Goal: Task Accomplishment & Management: Complete application form

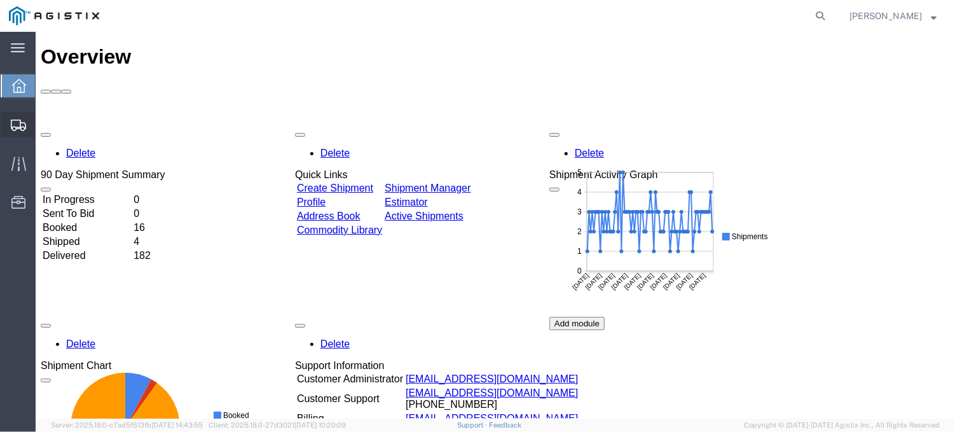
click at [0, 0] on span "Create from Template" at bounding box center [0, 0] width 0 height 0
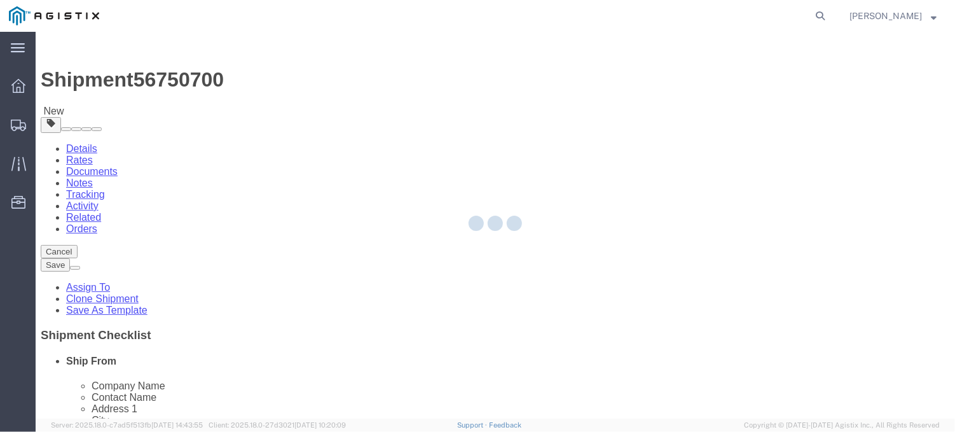
select select
select select "65511"
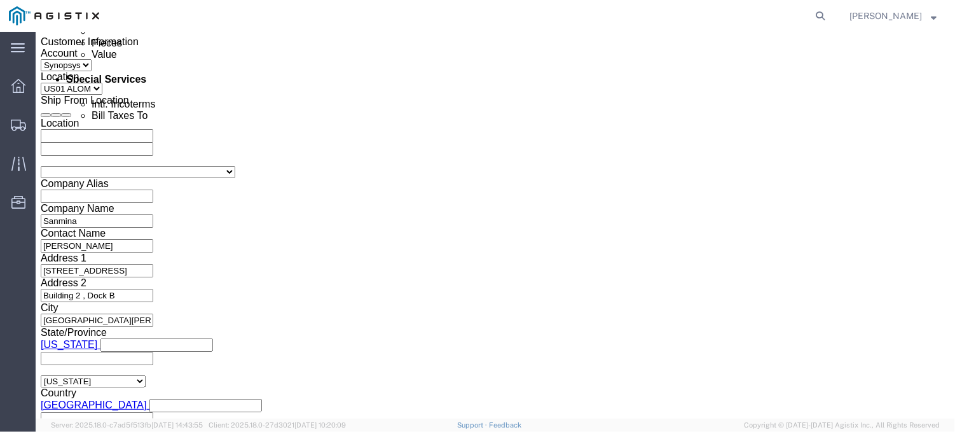
scroll to position [763, 0]
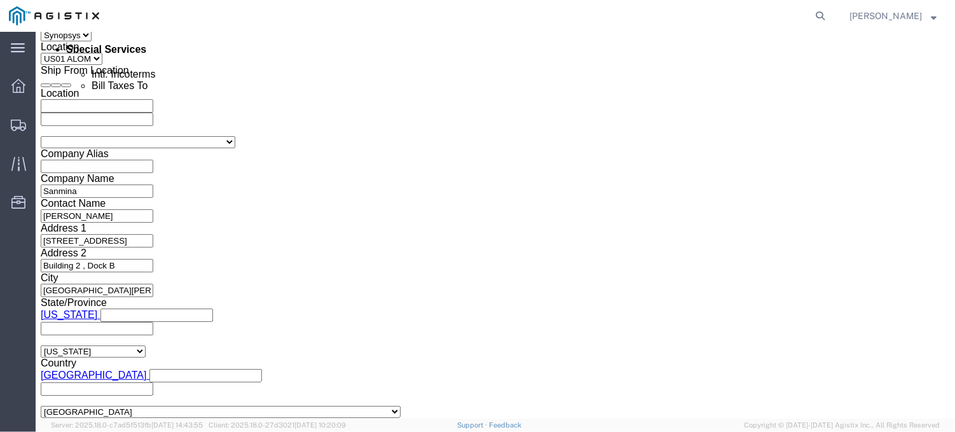
click button "button"
click icon "button"
click div "3000021481"
click icon "button"
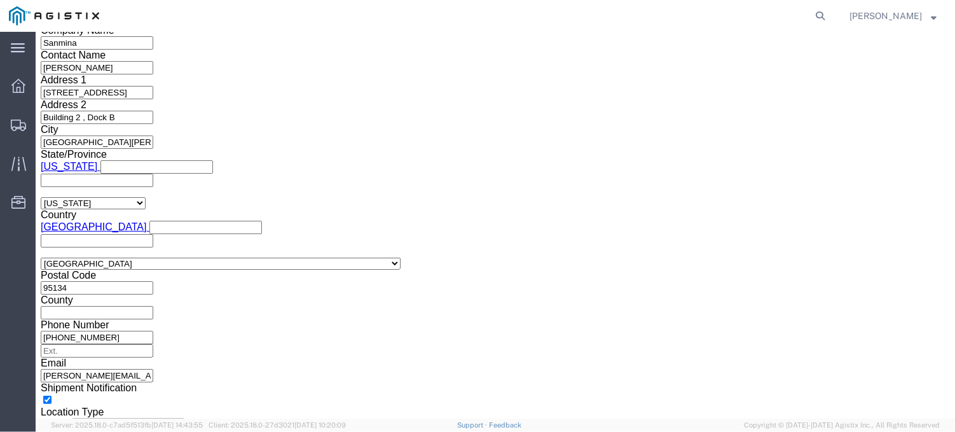
scroll to position [784, 0]
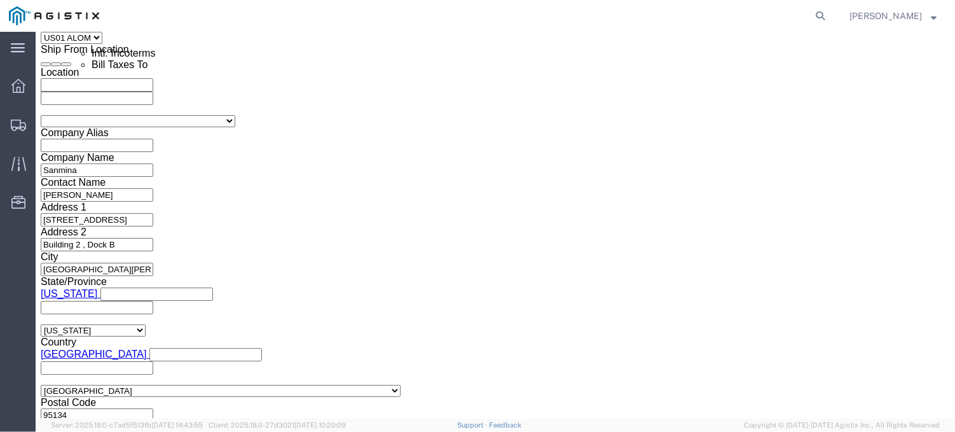
drag, startPoint x: 182, startPoint y: 201, endPoint x: 125, endPoint y: 201, distance: 56.6
click input "3000021115"
paste input "text"
type input "3000021115"
click button "Add reference"
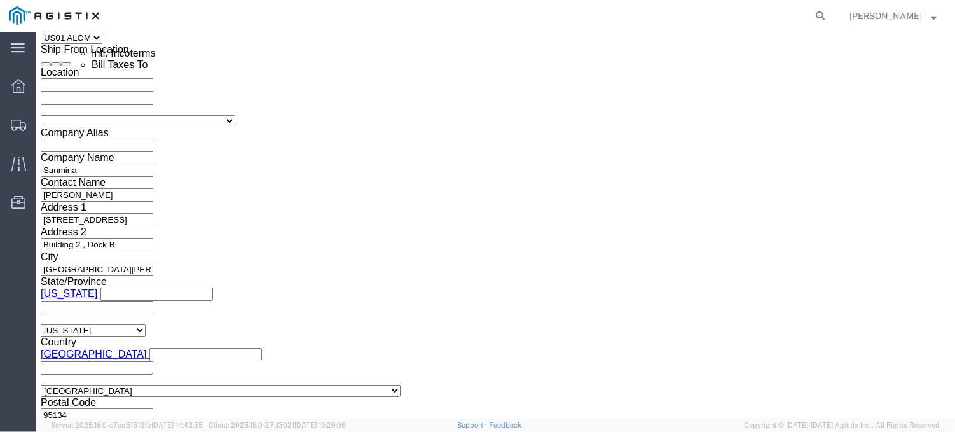
drag, startPoint x: 261, startPoint y: 204, endPoint x: 275, endPoint y: 219, distance: 21.1
click select "Select Account Type Activity ID Airline Appointment Number ASN Batch Request # …"
select select "PURCHORD"
click select "Select Account Type Activity ID Airline Appointment Number ASN Batch Request # …"
click input "text"
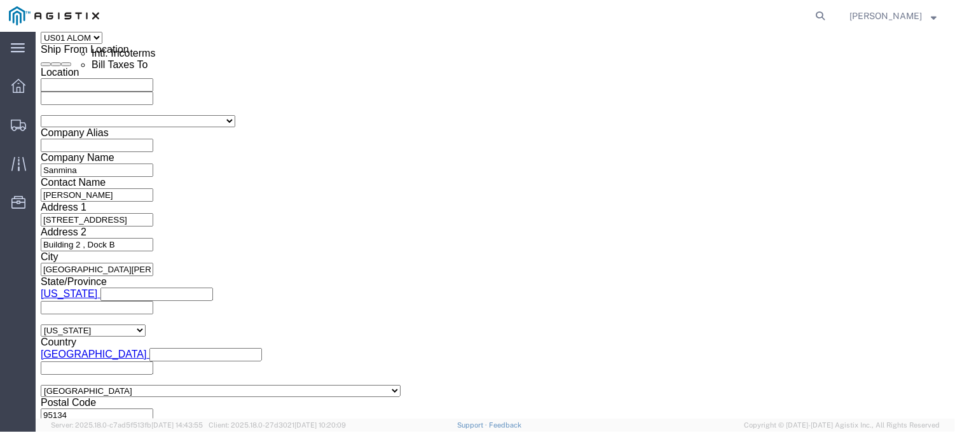
paste input "3000021032"
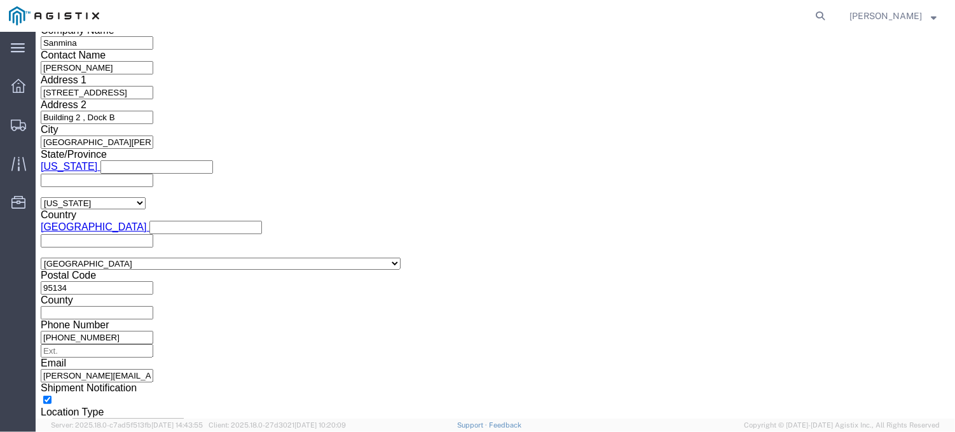
type input "3000021032"
click button "Continue"
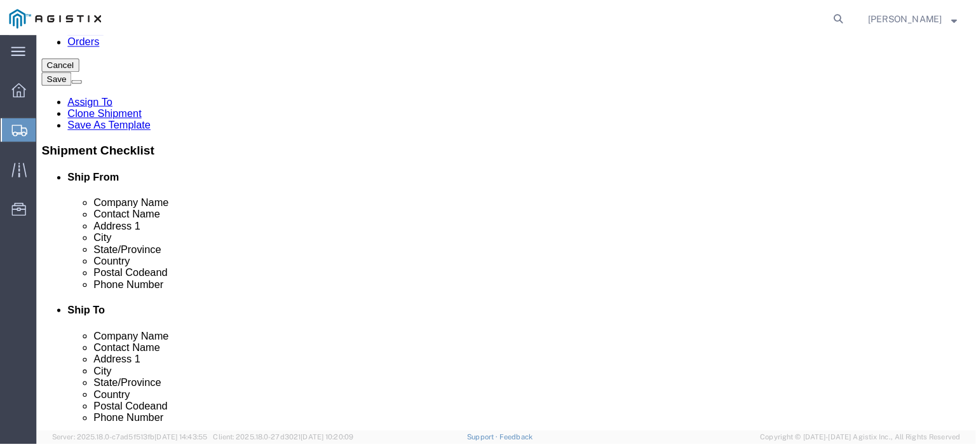
scroll to position [188, 0]
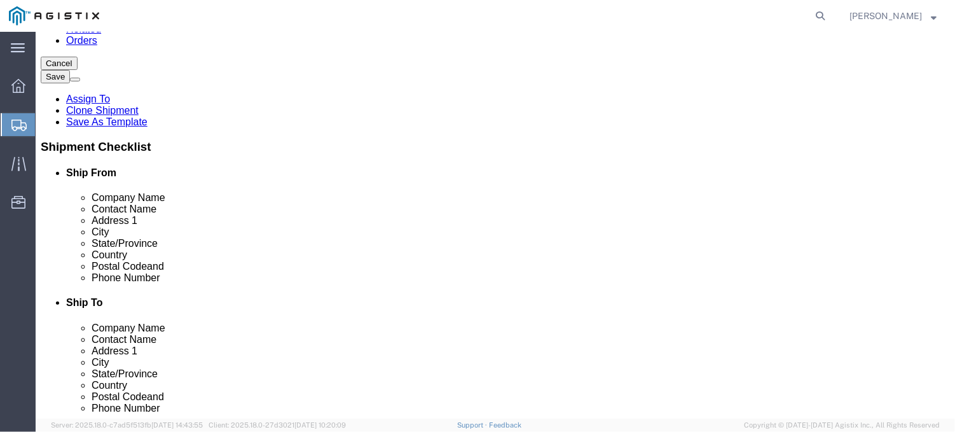
click link "Delete this content"
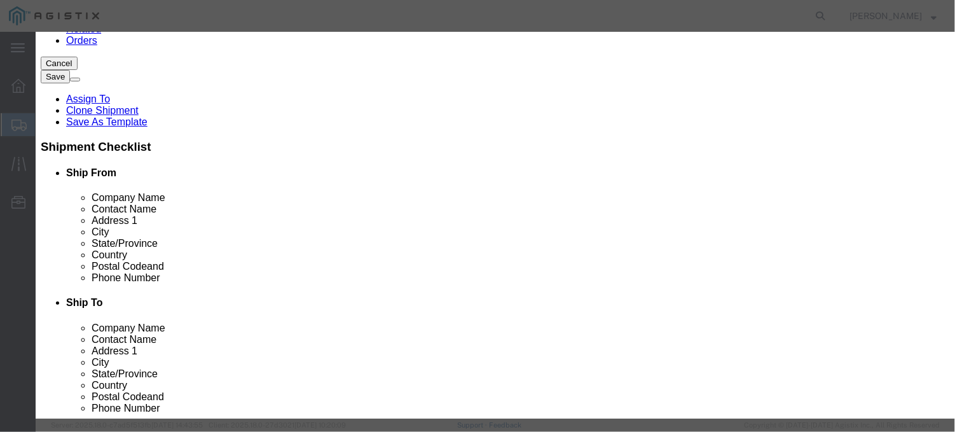
click button "Yes"
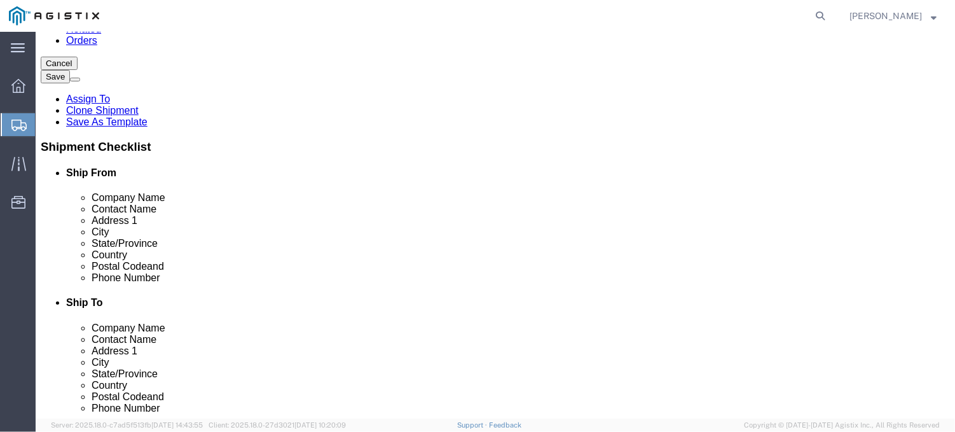
select select "PSNS"
click dd "7.00 Each"
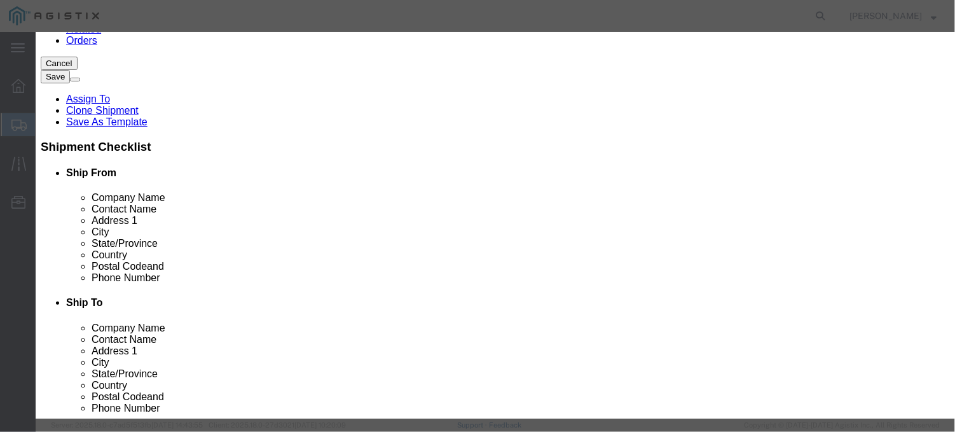
drag, startPoint x: 260, startPoint y: 120, endPoint x: 226, endPoint y: 121, distance: 33.7
click div "7.00"
type input "15"
type input "29707.95"
click label "GL Reference"
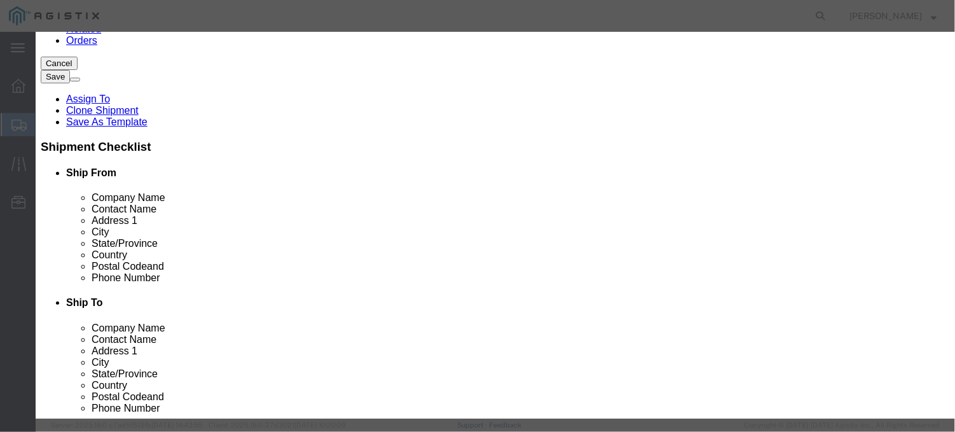
click textarea "PO# 3000021115, QTY: 7"
type textarea "PO# 3000021115, QTY: 15"
click button "Save & Close"
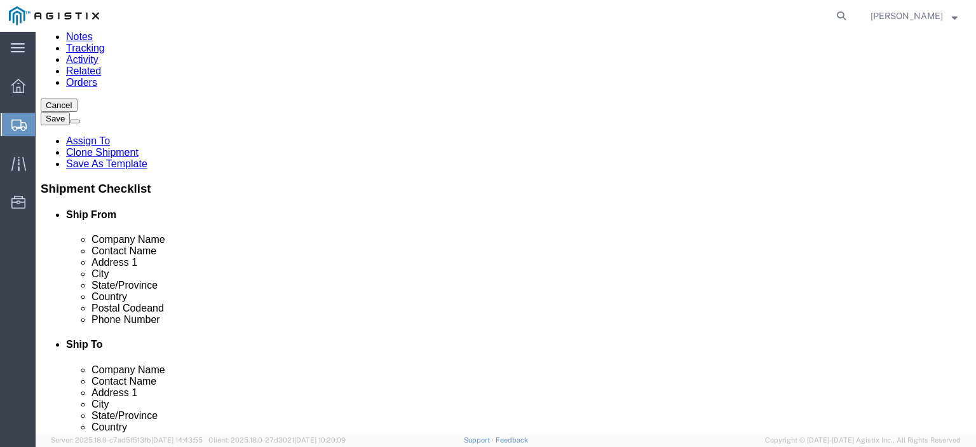
scroll to position [125, 0]
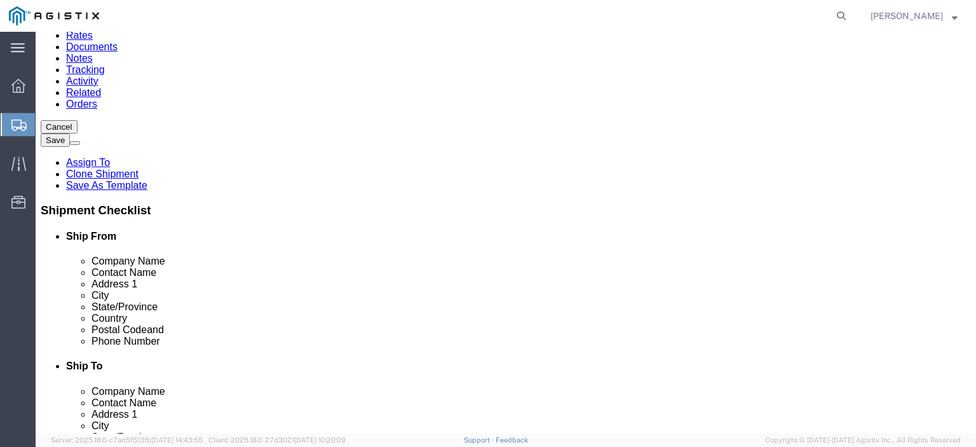
click input "17"
type input "19"
click div "1 x Pallet(s) Standard (Not Stackable) Package Type Select Bale(s) Basket(s) Bo…"
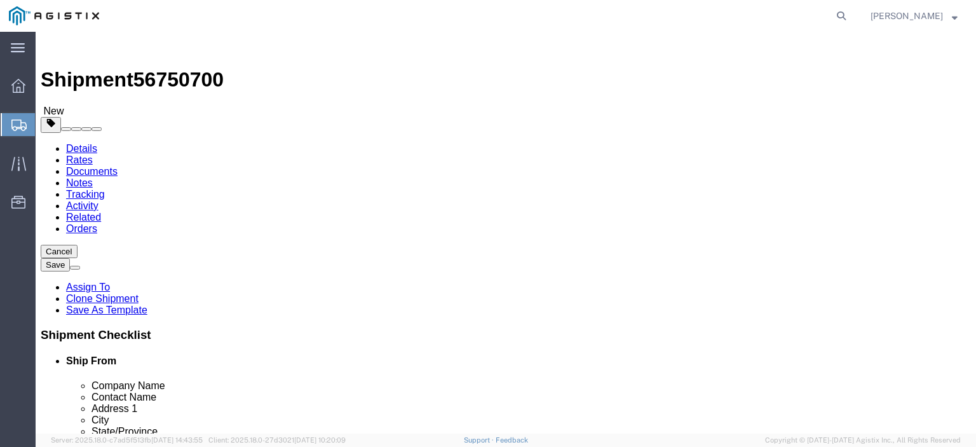
drag, startPoint x: 519, startPoint y: 199, endPoint x: 162, endPoint y: 228, distance: 357.8
click div "1 x Pallet(s) Standard (Not Stackable) Package Type Select Bale(s) Basket(s) Bo…"
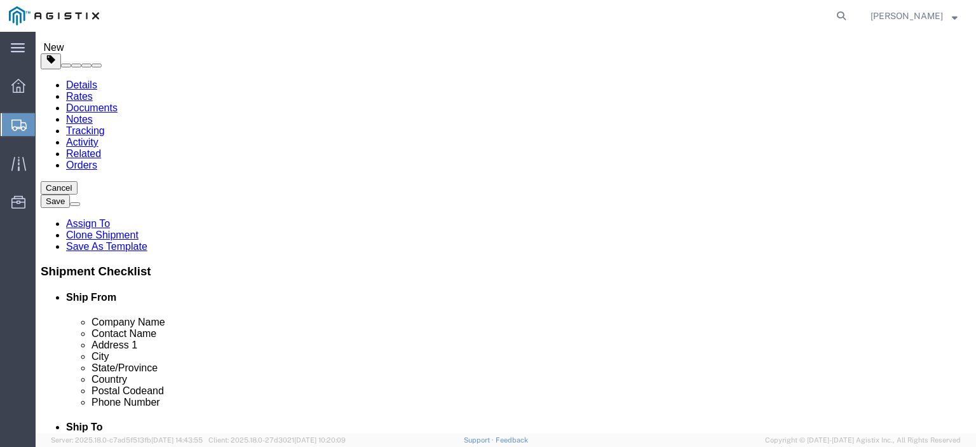
scroll to position [191, 0]
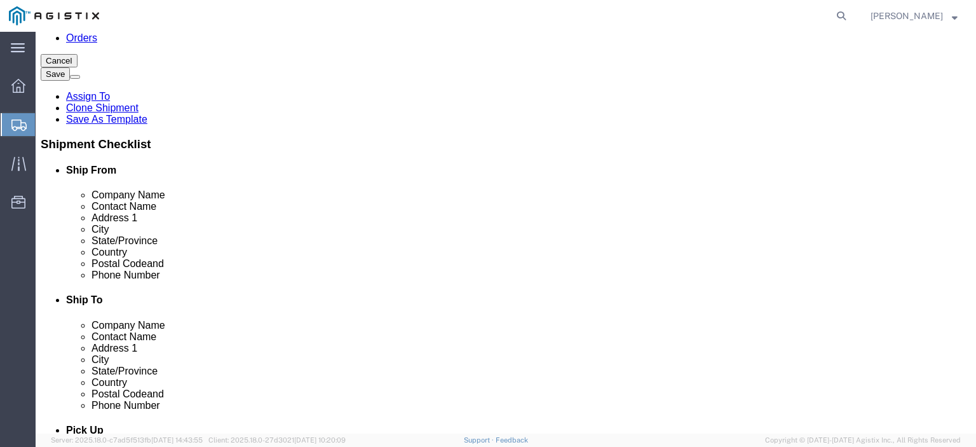
click div "Pieces: 3.00 Each Total value: 28832.76 USD"
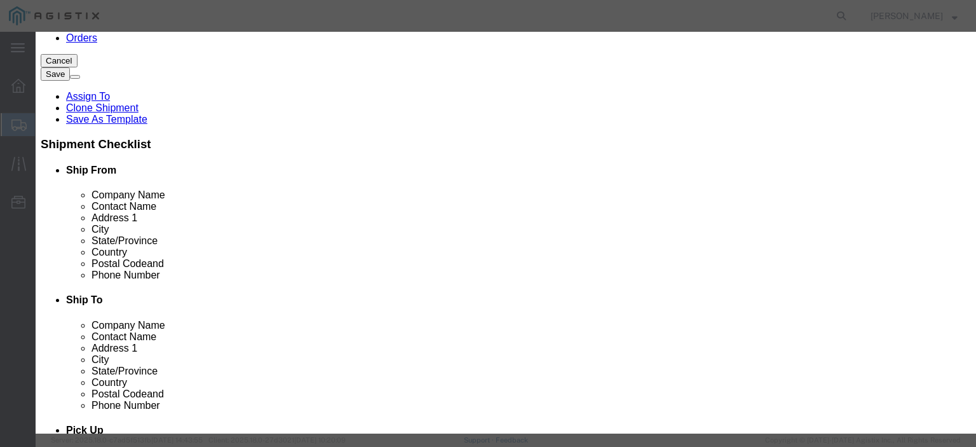
click input "3.00"
type input "4.00"
type input "38443.68"
click textarea "PO# 3000021481, QTY# 3"
type textarea "PO# 3000021481, QTY# 4"
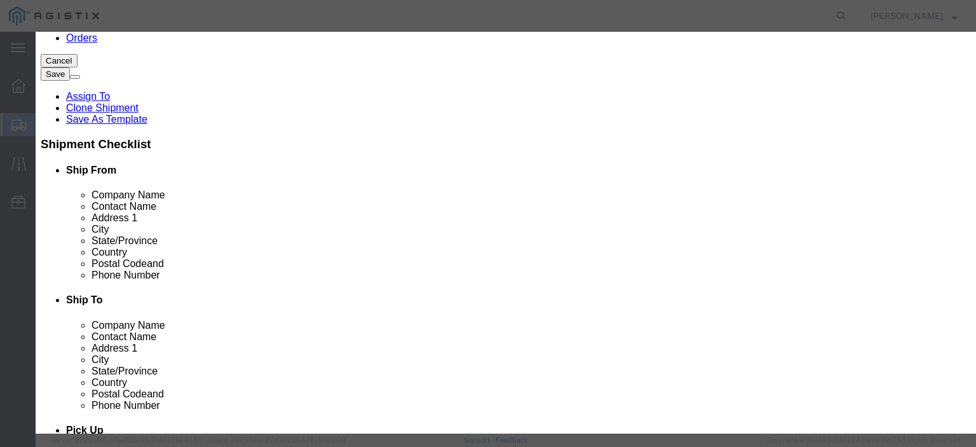
drag, startPoint x: 351, startPoint y: 97, endPoint x: 222, endPoint y: 107, distance: 128.8
click div "Product Name UNV_SYS_HUB 200 Pieces 4.00 Select Bag Barrels 100Board Feet Bottl…"
paste input "CLK_HUB_2-1"
type input "CLK_HUB_2-10"
drag, startPoint x: 659, startPoint y: 97, endPoint x: 610, endPoint y: 101, distance: 49.7
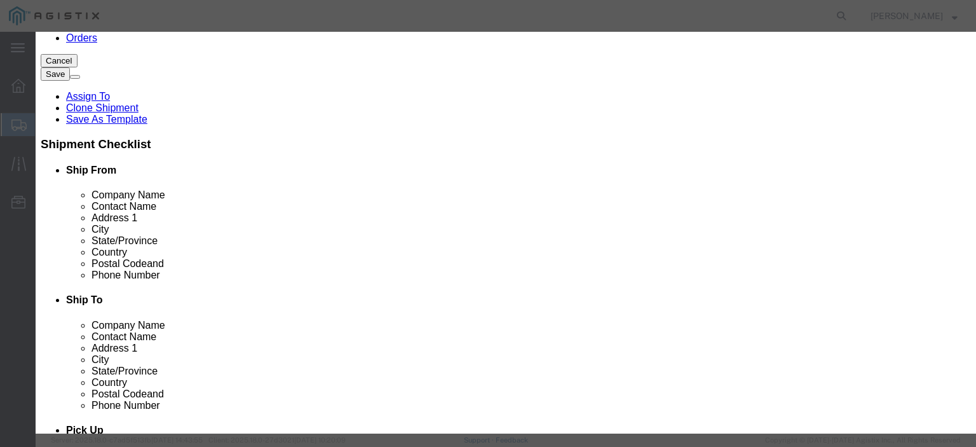
click textarea "PO# 3000021481, QTY# 3"
paste textarea "3000021032"
type textarea "PO# 3000021032, QTY# 4"
click button "Save & Close"
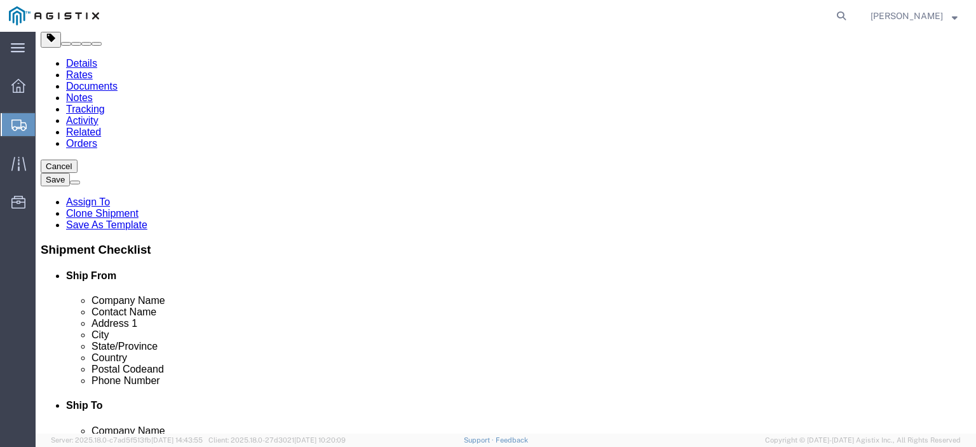
scroll to position [64, 0]
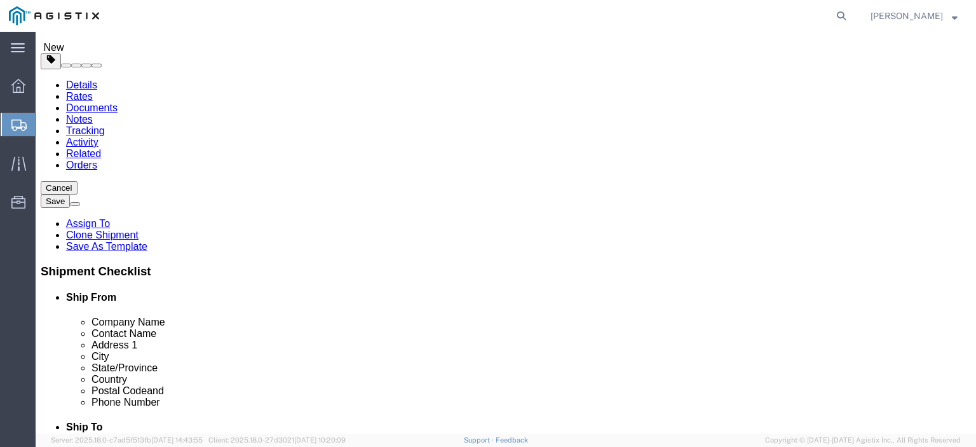
click input "160.00"
type input "180.00"
click input "60.00"
type input "50.00"
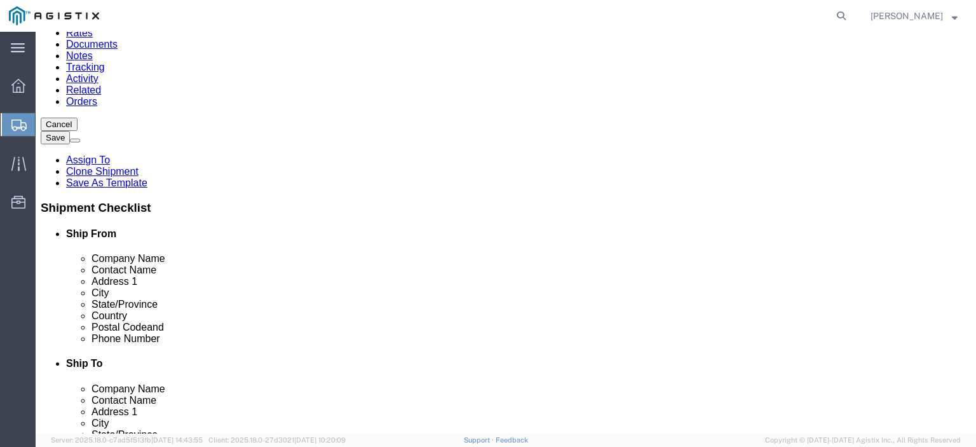
scroll to position [254, 0]
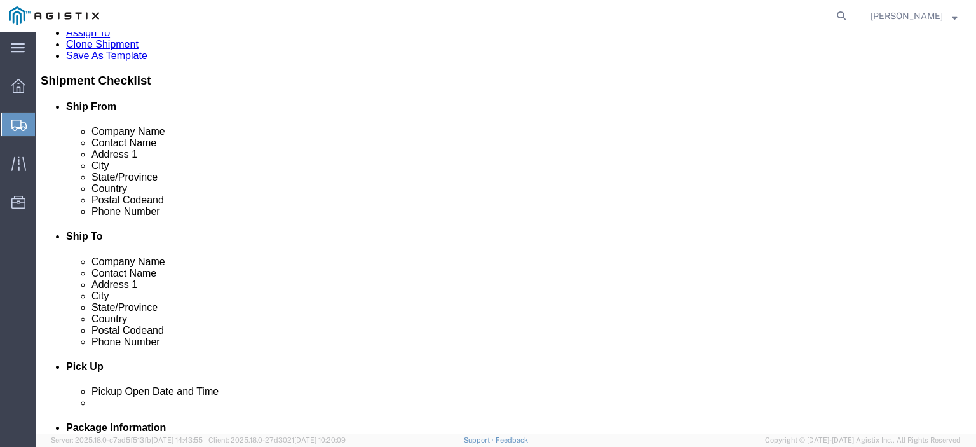
click button "Continue"
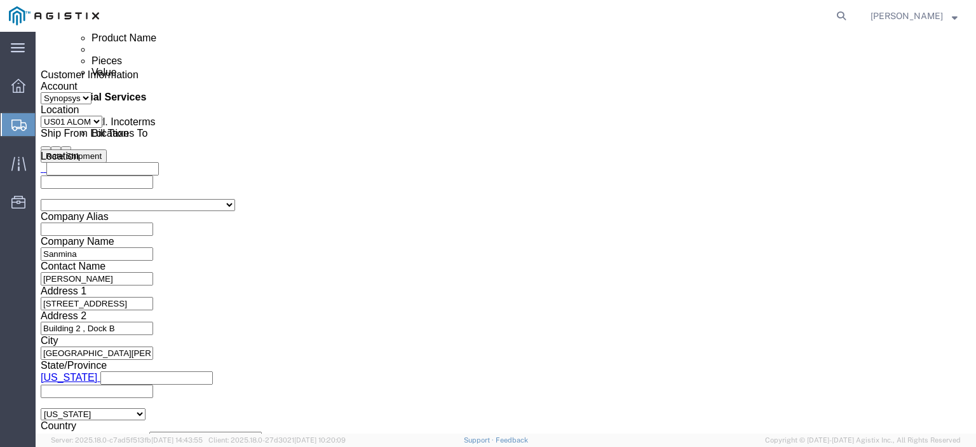
scroll to position [763, 0]
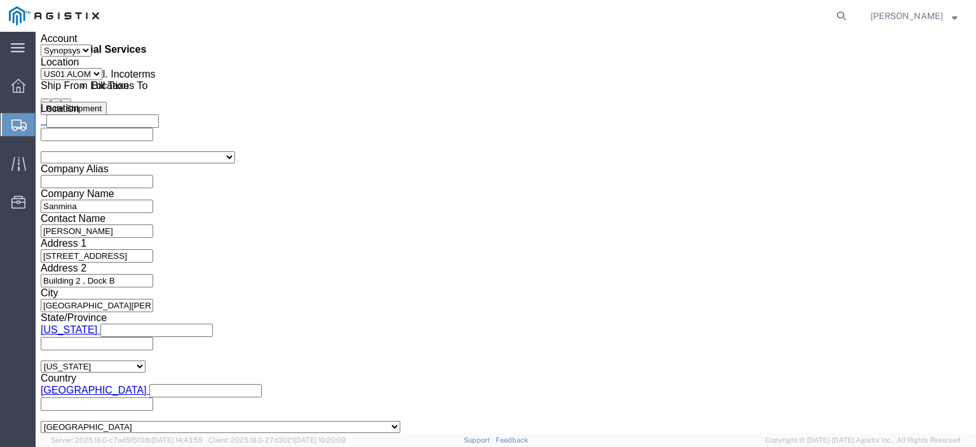
drag, startPoint x: 516, startPoint y: 210, endPoint x: 410, endPoint y: 202, distance: 105.8
click div "Hello Team. Please process Shipment 56674621 1 Pallet in shipment Driver must s…"
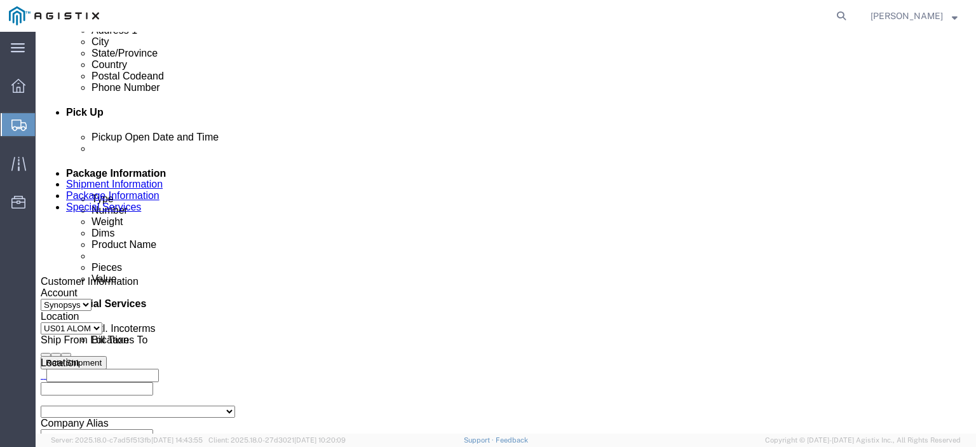
drag, startPoint x: 178, startPoint y: 14, endPoint x: 109, endPoint y: 11, distance: 68.7
click div "Shipment 56750700 New"
copy span "56750700"
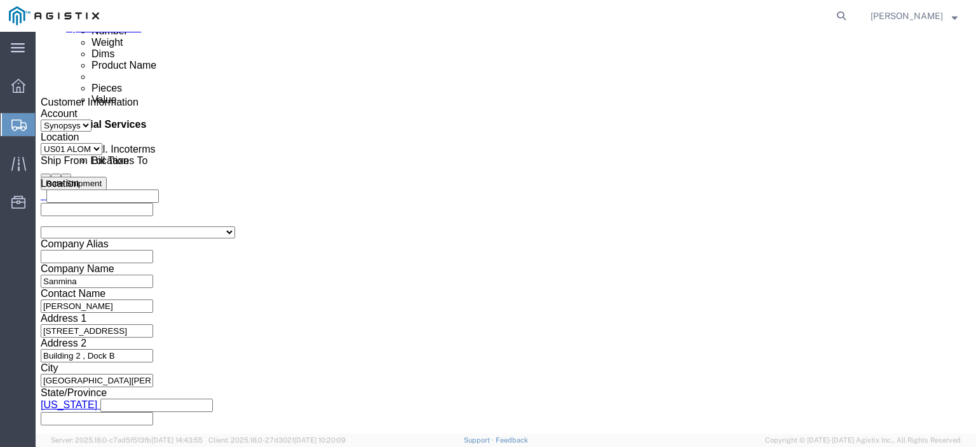
scroll to position [699, 0]
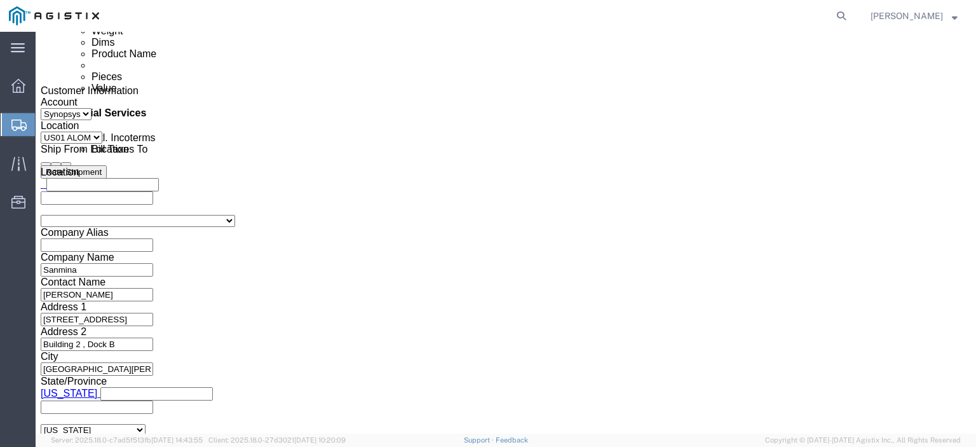
drag, startPoint x: 509, startPoint y: 270, endPoint x: 460, endPoint y: 270, distance: 49.0
click div "Hello Team. Please process Shipment 56674621 1 Pallet in shipment Driver must s…"
paste textarea "750700"
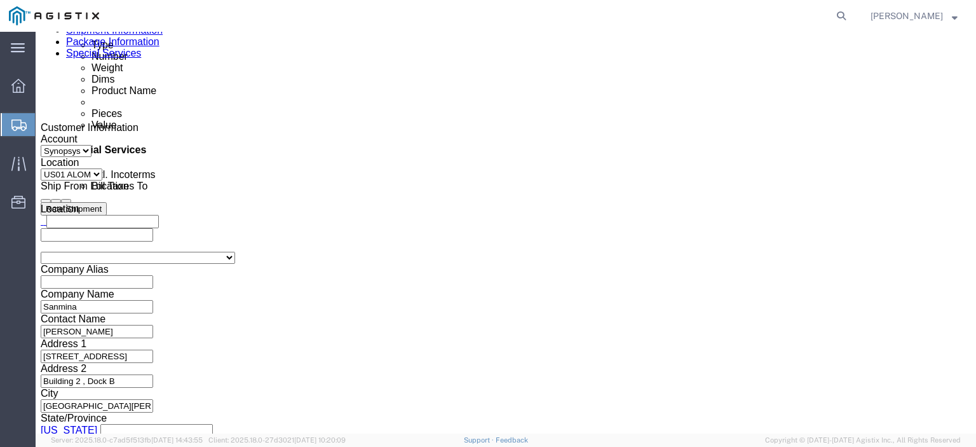
scroll to position [790, 0]
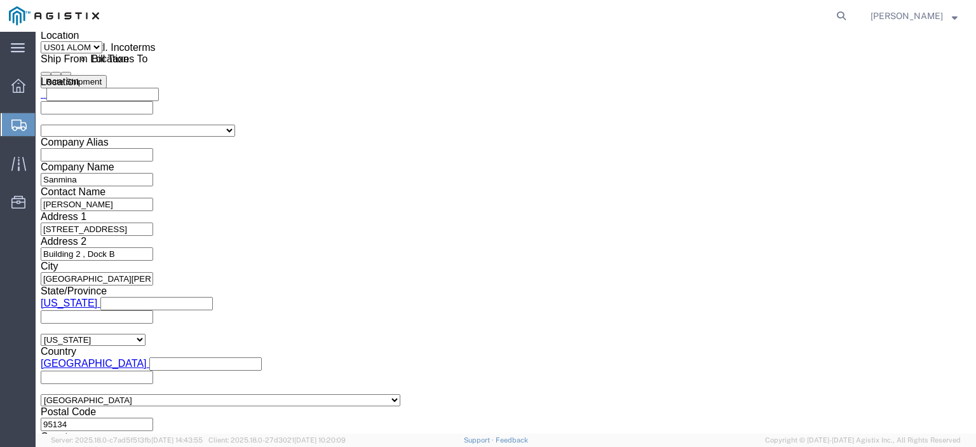
type textarea "Hello Team. Please process Shipment 56750700 1 Pallet in shipment Driver must s…"
click div "To [EMAIL_ADDRESS][DOMAIN_NAME] [EMAIL_ADDRESS][DOMAIN_NAME] [EMAIL_ADDRESS][DO…"
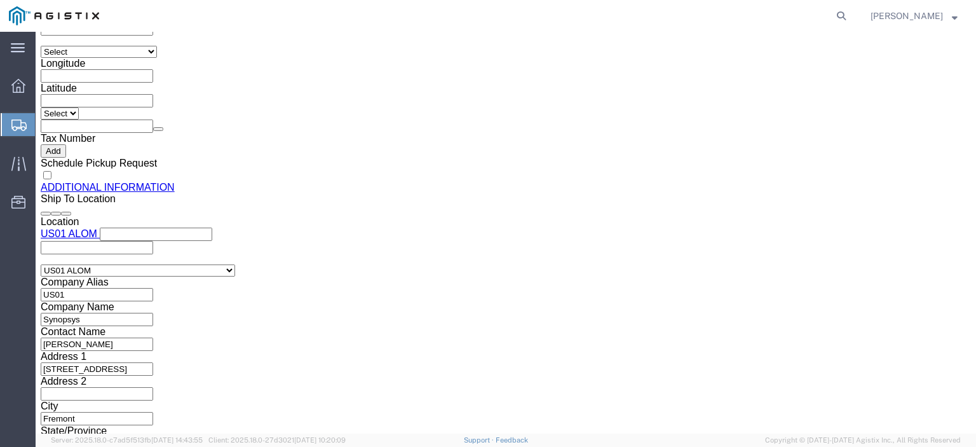
scroll to position [1425, 0]
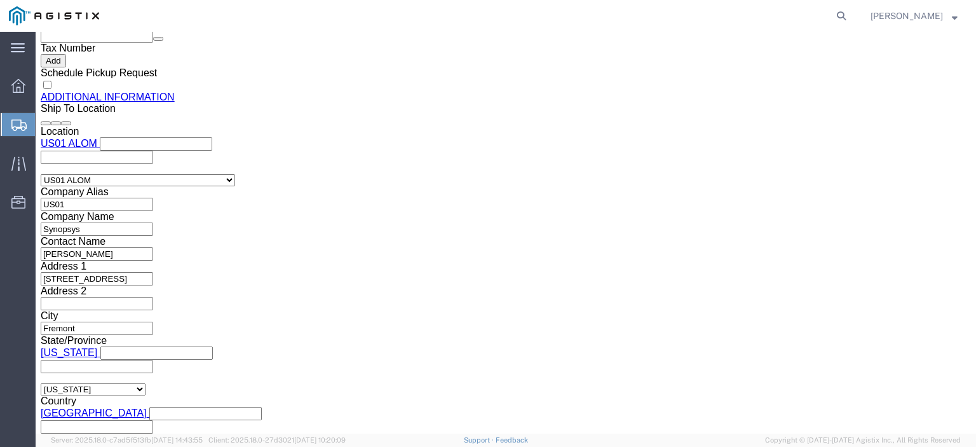
click div "Rate Shipment"
click button "Rate Shipment"
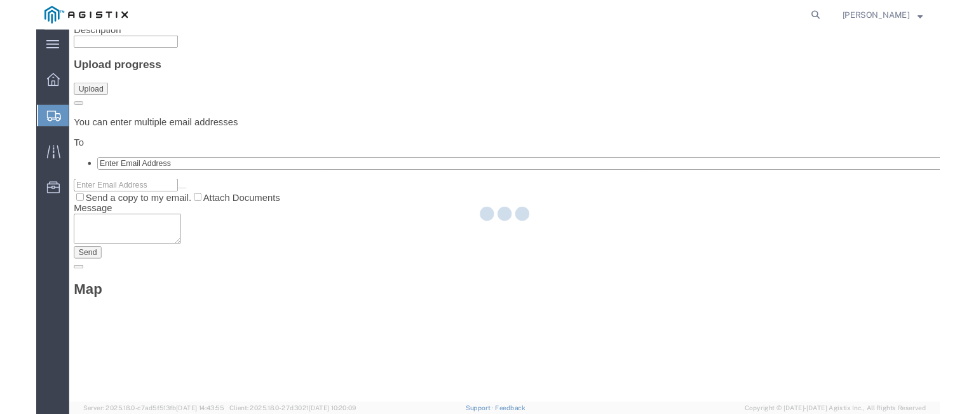
scroll to position [0, 0]
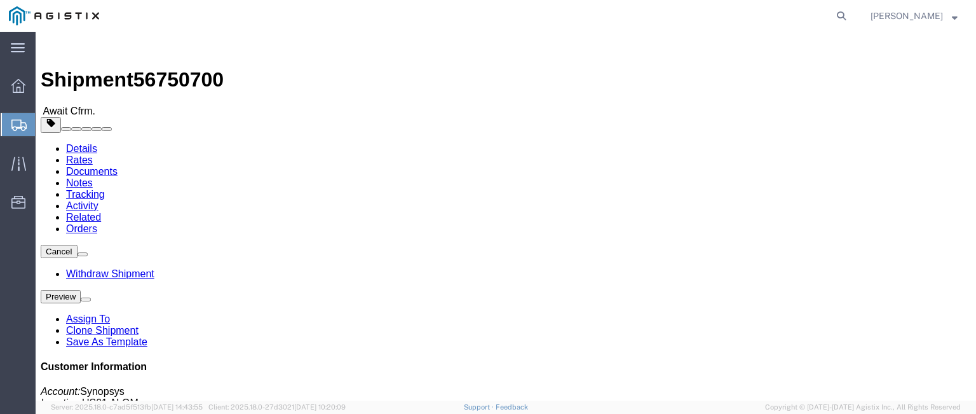
click link "Documents"
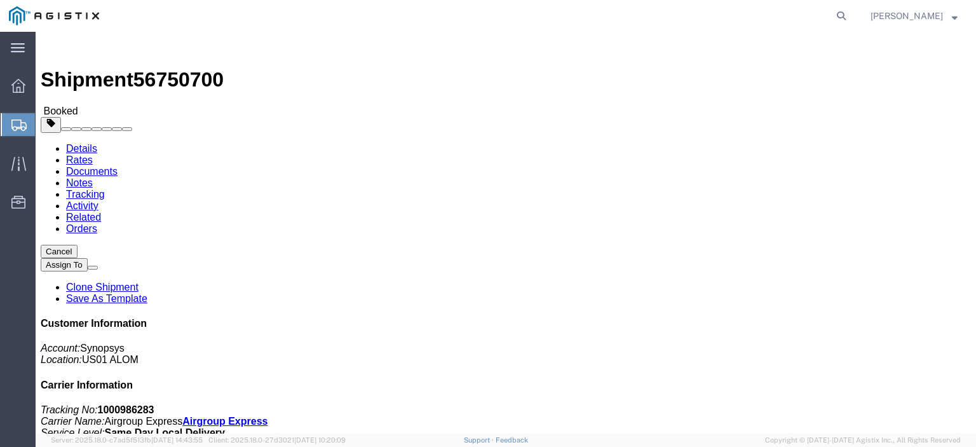
click link "Documents"
